Goal: Information Seeking & Learning: Find specific page/section

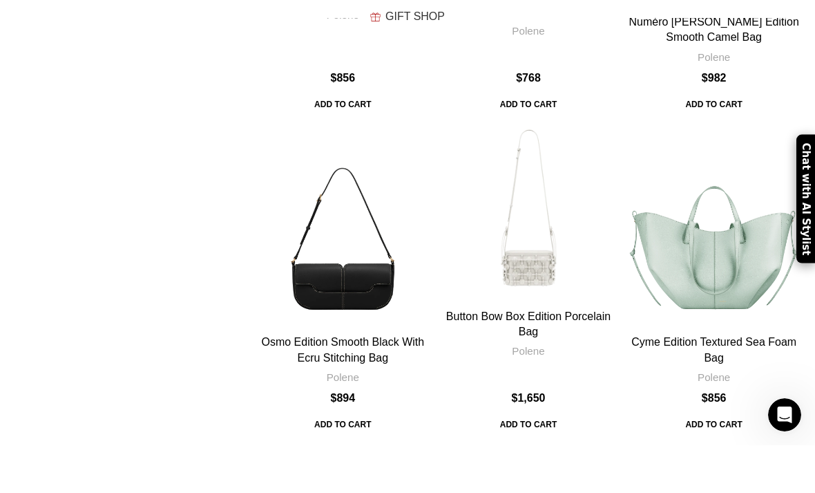
scroll to position [4511, 0]
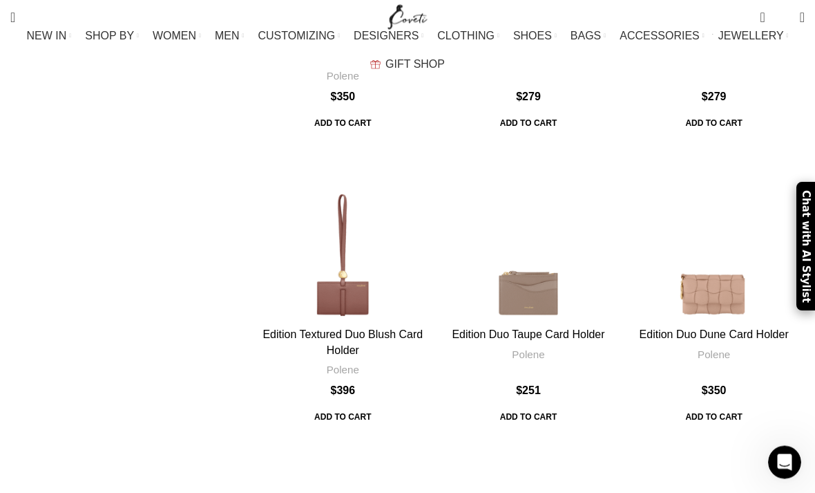
scroll to position [4299, 0]
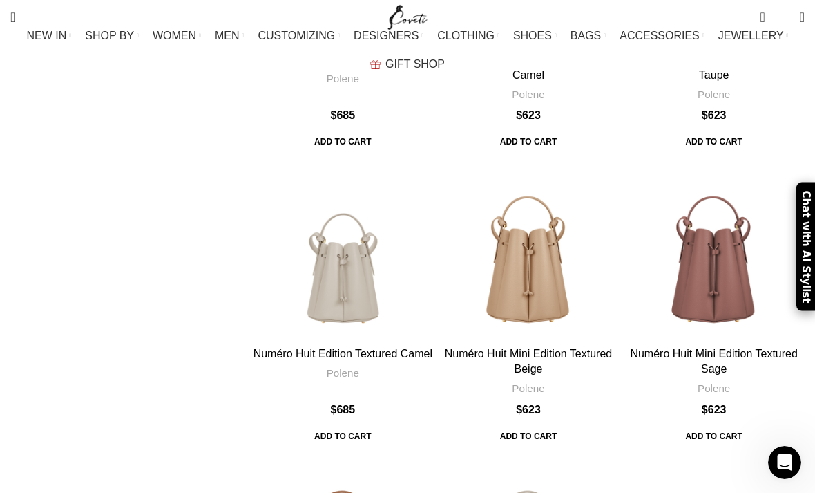
scroll to position [4575, 0]
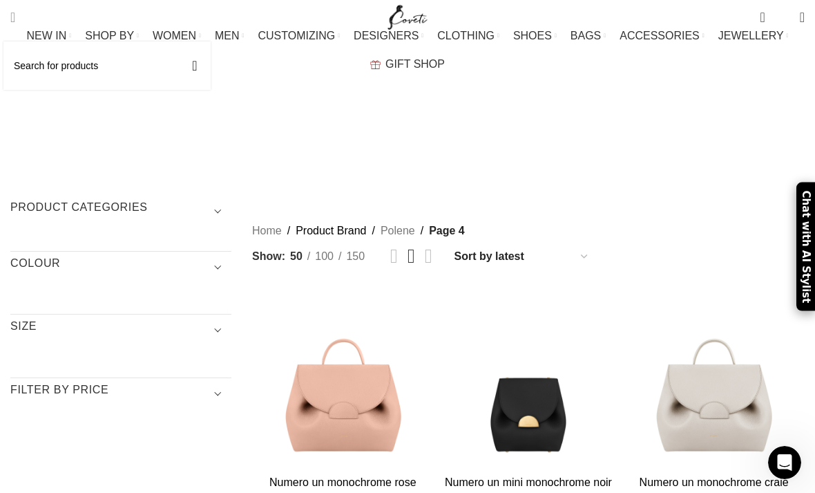
click at [21, 73] on input "Search" at bounding box center [106, 65] width 207 height 48
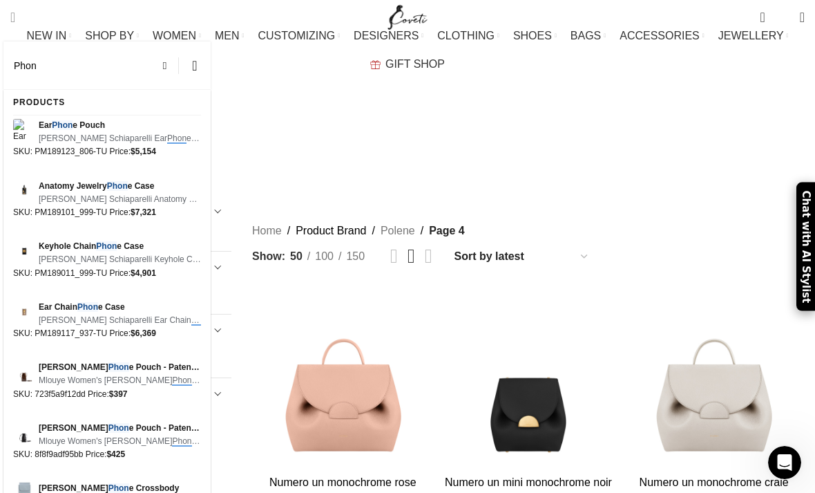
type input "Phone"
click at [110, 209] on p "SKU: PM189101_999-TU Price: $ 7,321" at bounding box center [107, 212] width 188 height 13
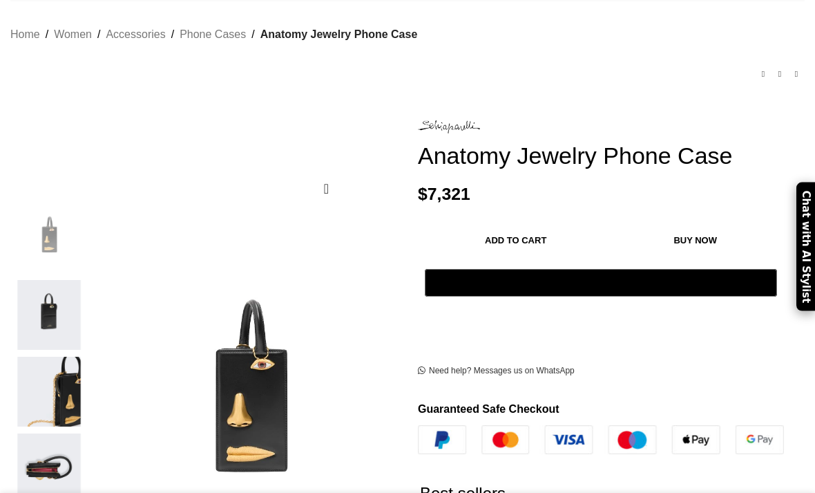
click at [506, 425] on img at bounding box center [601, 439] width 366 height 29
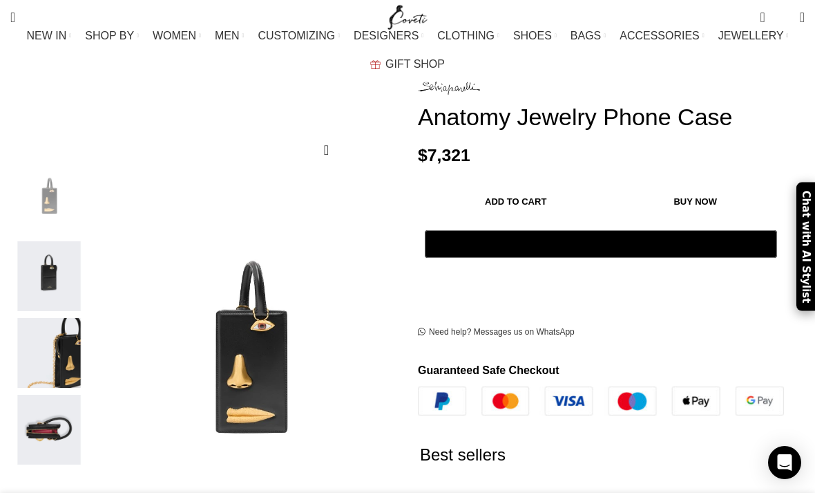
scroll to position [0, 138]
